Goal: Transaction & Acquisition: Purchase product/service

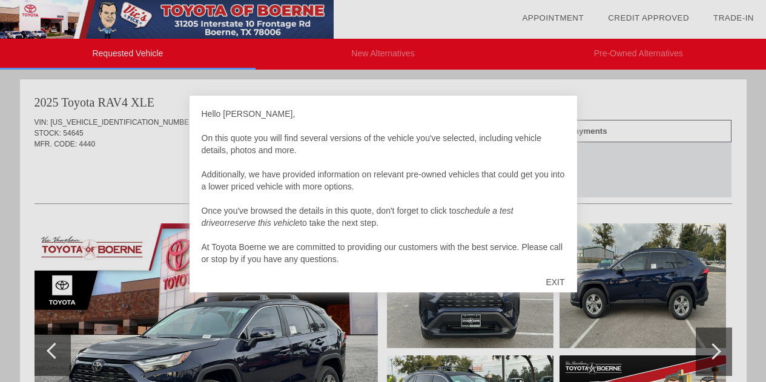
click at [554, 285] on div "EXIT" at bounding box center [554, 282] width 43 height 36
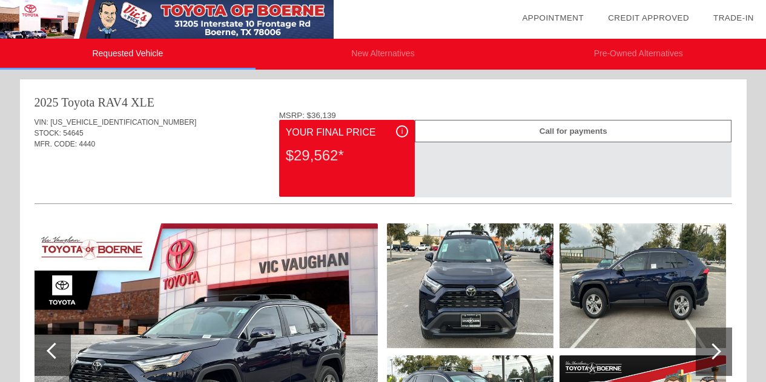
click at [369, 51] on li "New Alternatives" at bounding box center [382, 54] width 255 height 31
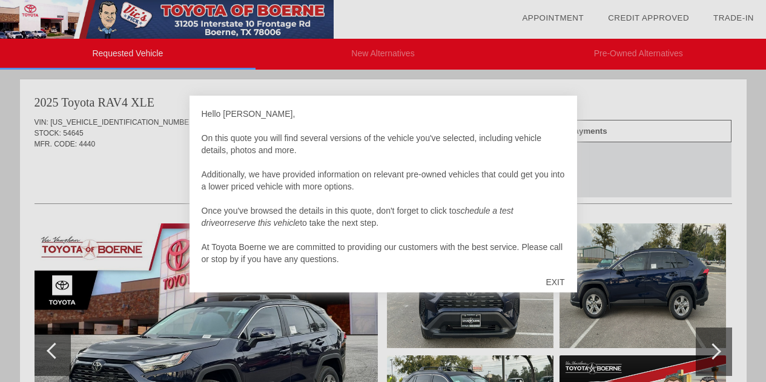
click at [561, 281] on div "EXIT" at bounding box center [554, 282] width 43 height 36
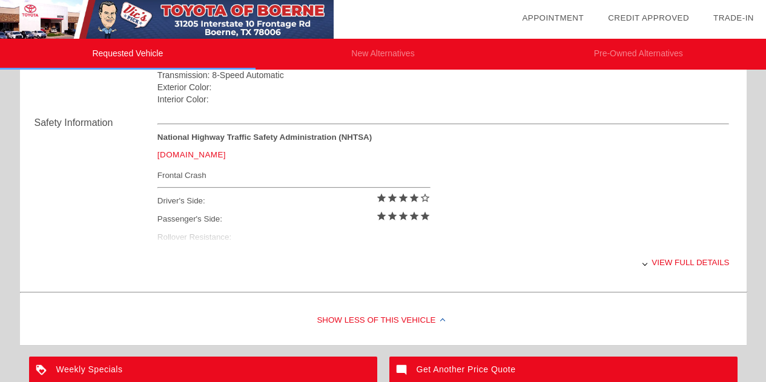
scroll to position [466, 0]
click at [673, 262] on div "View full details" at bounding box center [443, 262] width 572 height 30
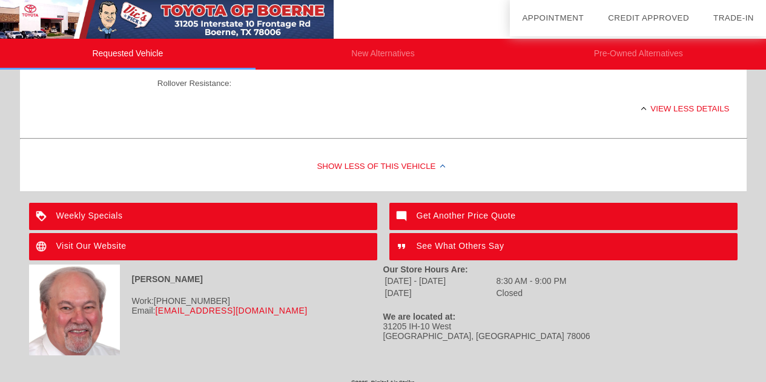
scroll to position [629, 0]
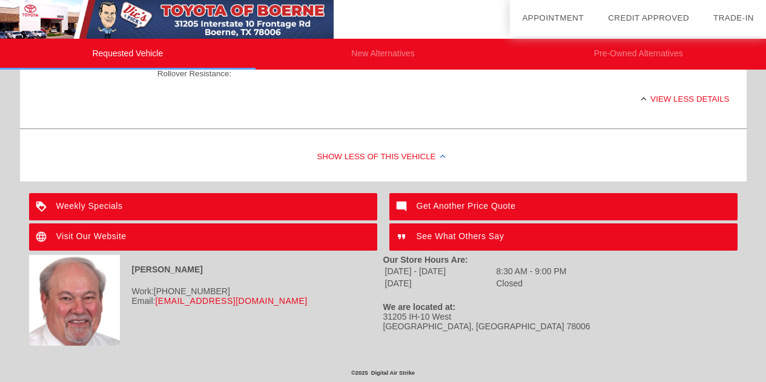
click at [453, 202] on div "Get Another Price Quote" at bounding box center [563, 206] width 348 height 27
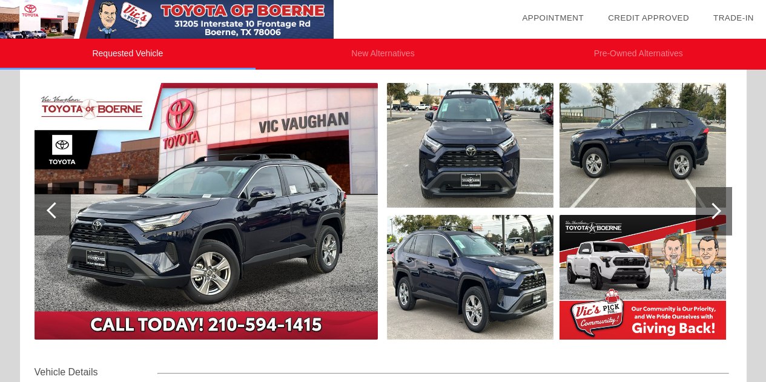
scroll to position [0, 0]
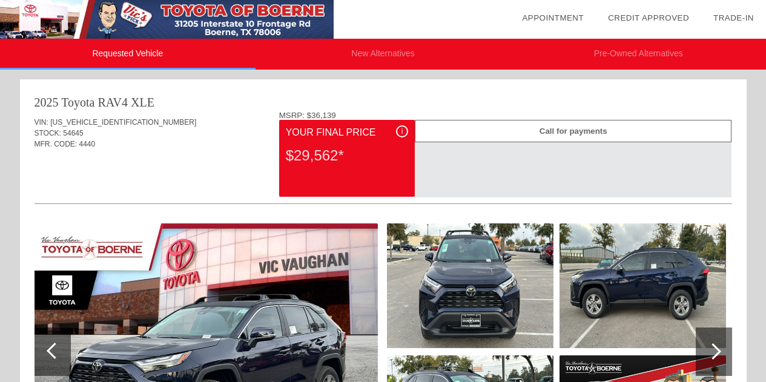
click at [399, 130] on div "i" at bounding box center [402, 131] width 12 height 12
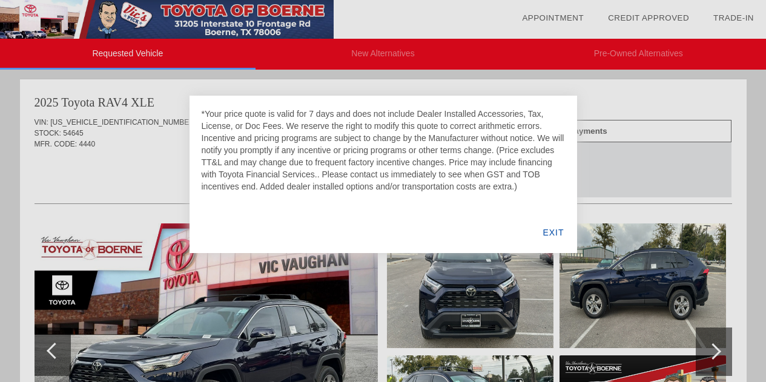
click at [549, 234] on div "EXIT" at bounding box center [553, 232] width 47 height 41
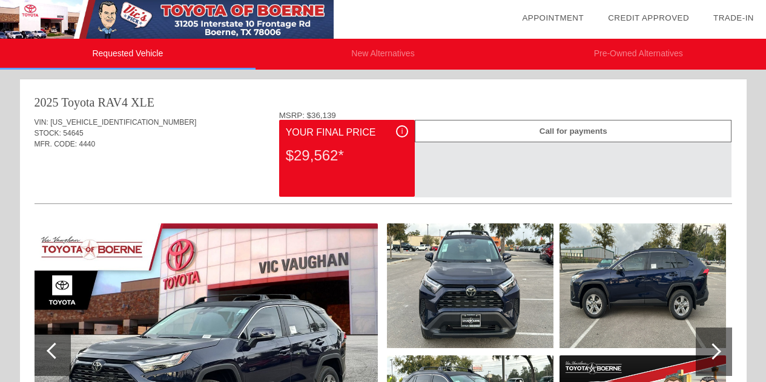
click at [296, 156] on div "$29,562*" at bounding box center [347, 155] width 122 height 31
drag, startPoint x: 128, startPoint y: 122, endPoint x: 49, endPoint y: 114, distance: 79.1
click at [49, 114] on div "VIN: 2T3W1RFV3SW421840 STOCK: 54645 MFR. CODE: 4440" at bounding box center [382, 139] width 697 height 57
click at [403, 125] on div "i" at bounding box center [402, 131] width 12 height 12
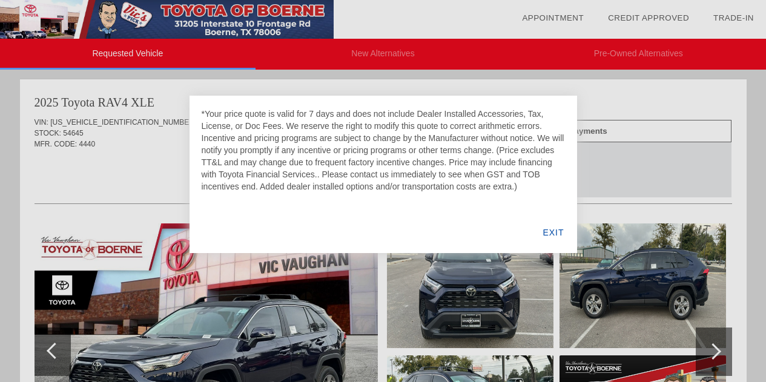
click at [554, 234] on div "EXIT" at bounding box center [553, 232] width 47 height 41
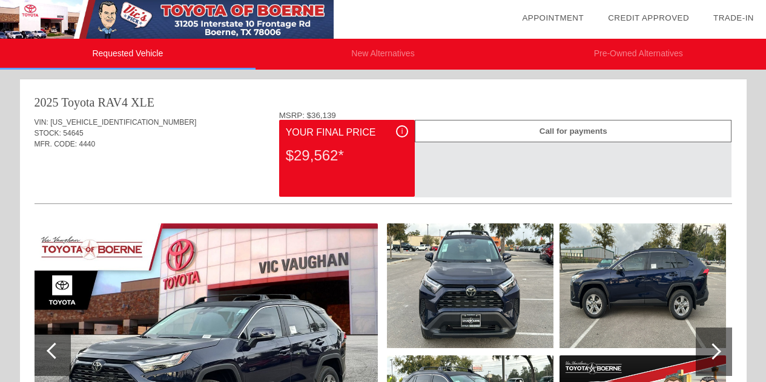
click at [126, 122] on span "[US_VEHICLE_IDENTIFICATION_NUMBER]" at bounding box center [123, 122] width 146 height 8
click at [371, 50] on li "New Alternatives" at bounding box center [382, 54] width 255 height 31
